Goal: Communication & Community: Answer question/provide support

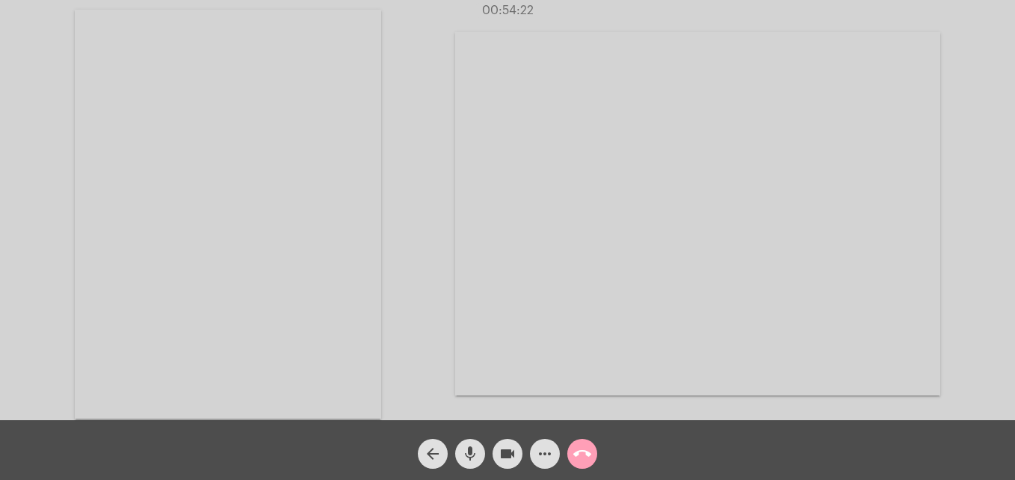
click at [585, 452] on mat-icon "call_end" at bounding box center [582, 454] width 18 height 18
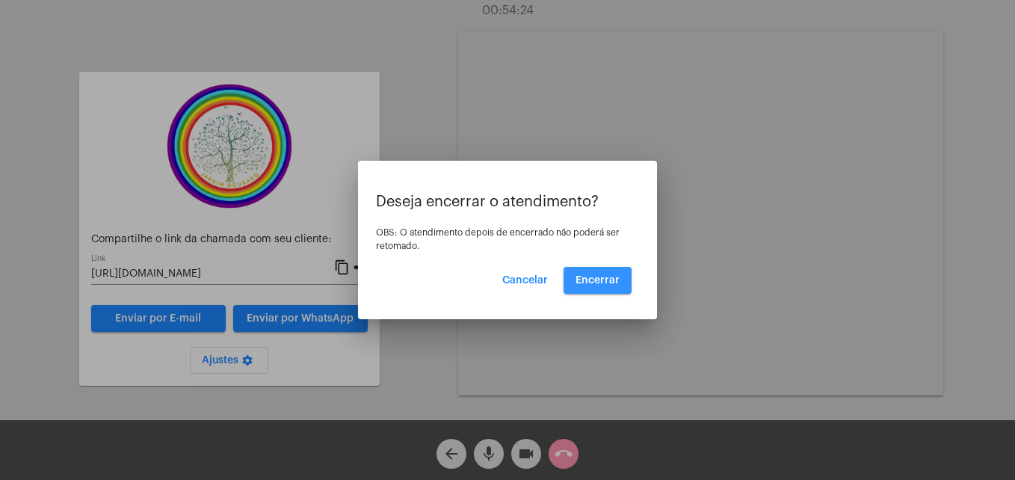
click at [609, 285] on span "Encerrar" at bounding box center [598, 280] width 44 height 10
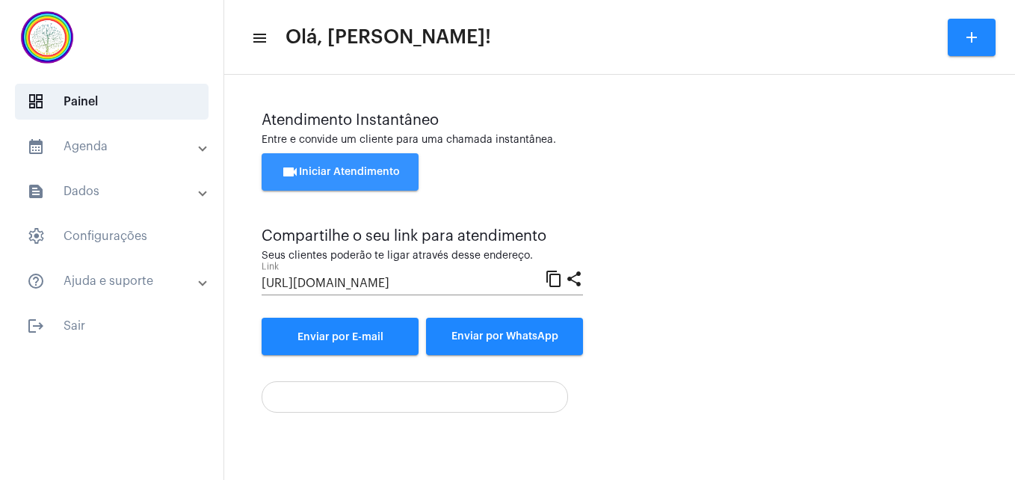
click at [383, 169] on span "videocam Iniciar Atendimento" at bounding box center [340, 172] width 119 height 10
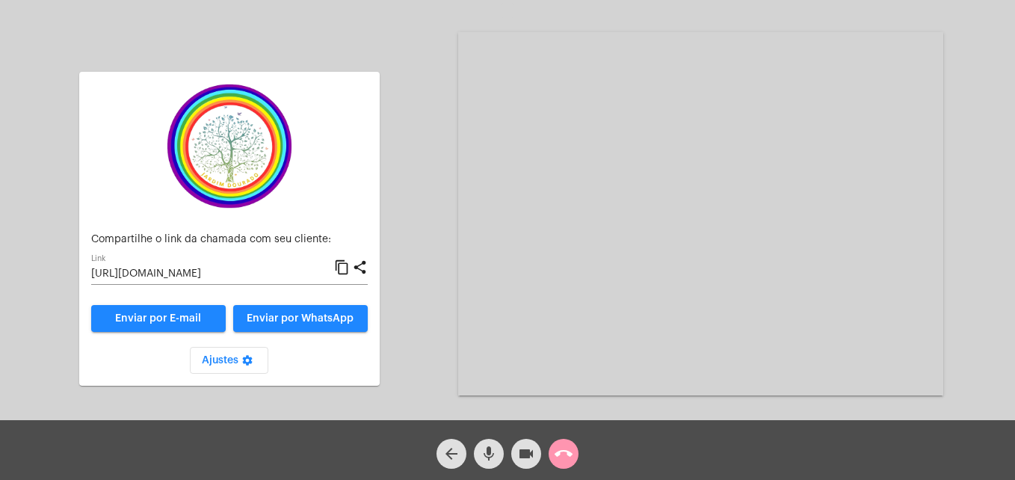
click at [346, 268] on mat-icon "content_copy" at bounding box center [342, 268] width 16 height 18
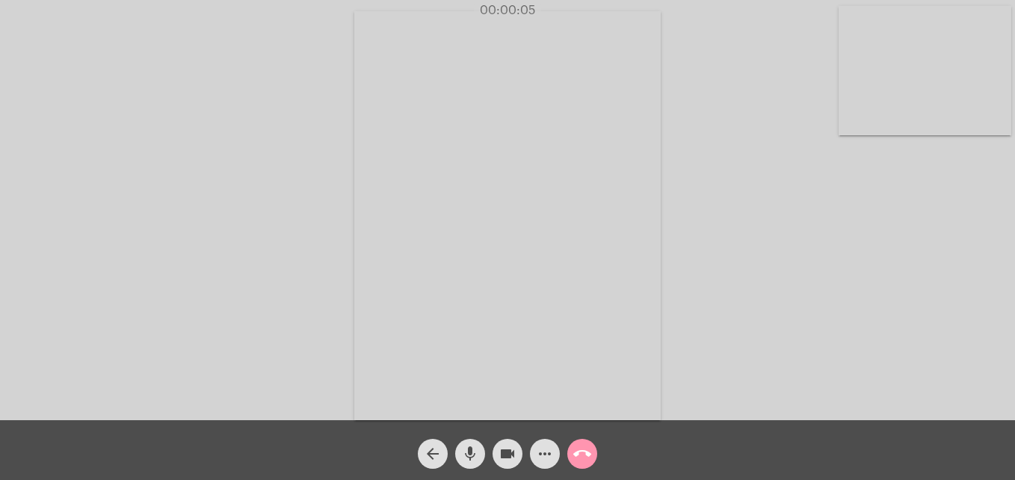
click at [848, 122] on video at bounding box center [925, 70] width 173 height 129
click at [401, 400] on video at bounding box center [643, 214] width 545 height 409
